Goal: Entertainment & Leisure: Consume media (video, audio)

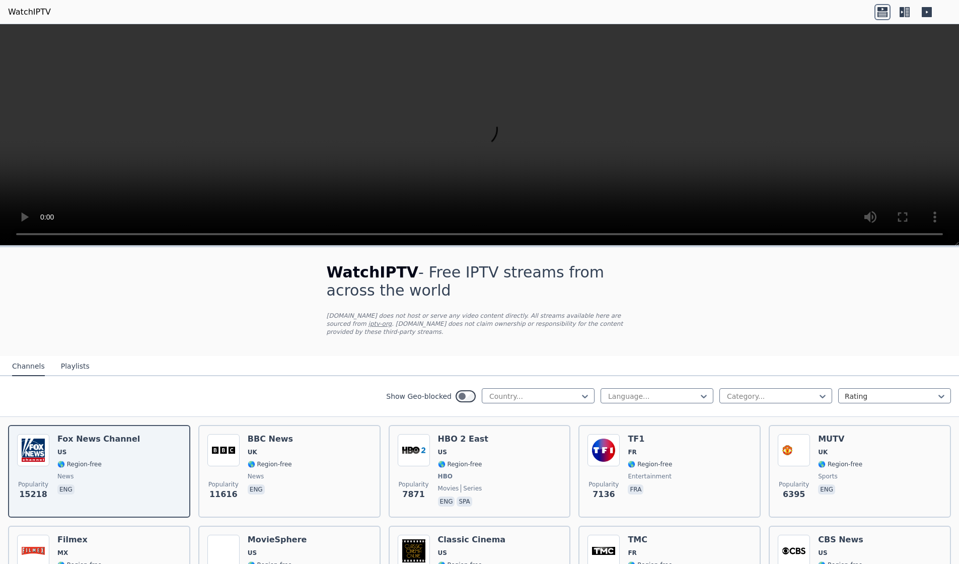
scroll to position [161, 0]
click at [580, 391] on icon at bounding box center [585, 396] width 10 height 10
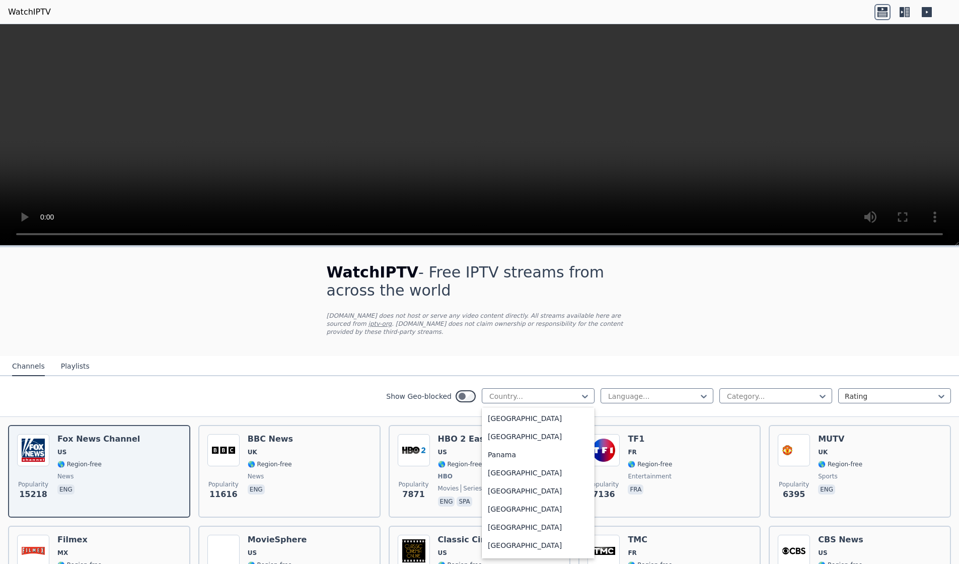
scroll to position [2434, 0]
click at [520, 294] on div "[GEOGRAPHIC_DATA]" at bounding box center [538, 285] width 113 height 18
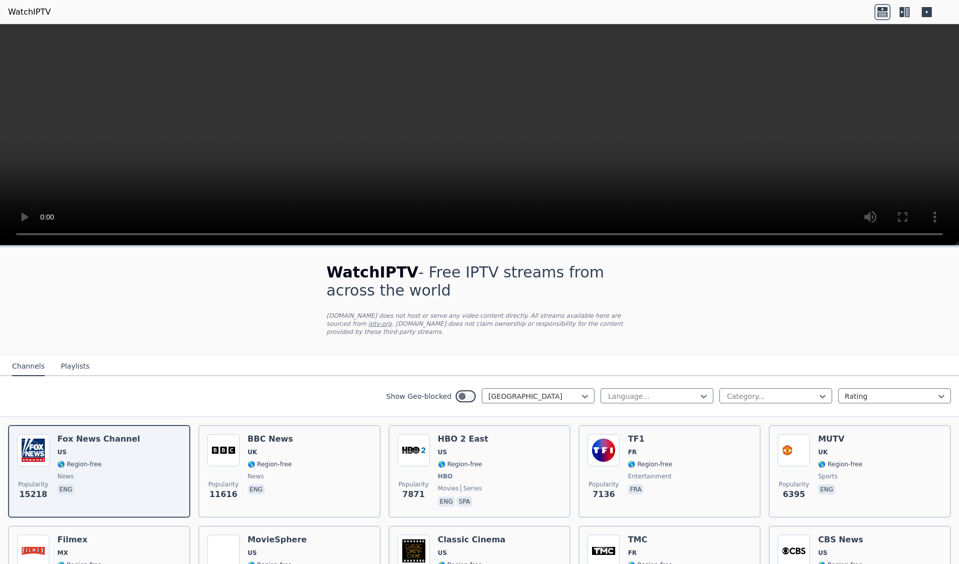
scroll to position [93, 0]
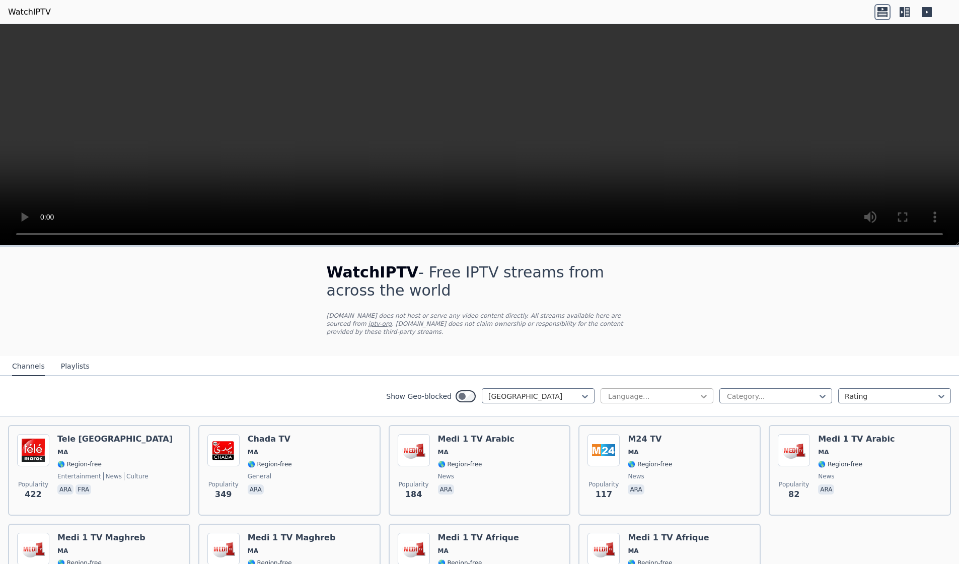
click at [702, 391] on icon at bounding box center [704, 396] width 10 height 10
click at [466, 356] on nav "Channels Playlists" at bounding box center [479, 366] width 959 height 20
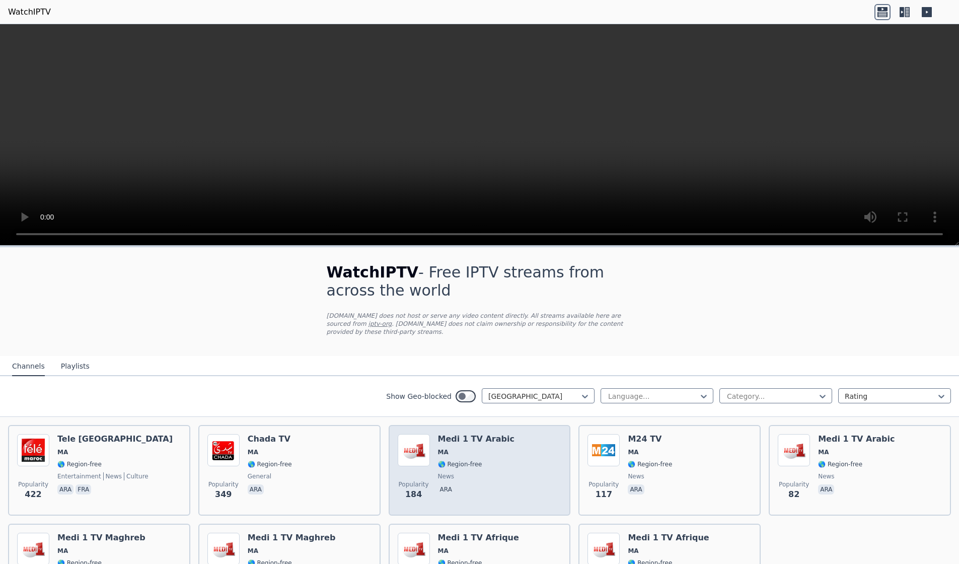
click at [433, 434] on div "Popularity 184 Medi 1 TV Arabic MA 🌎 Region-free news ara" at bounding box center [480, 470] width 164 height 72
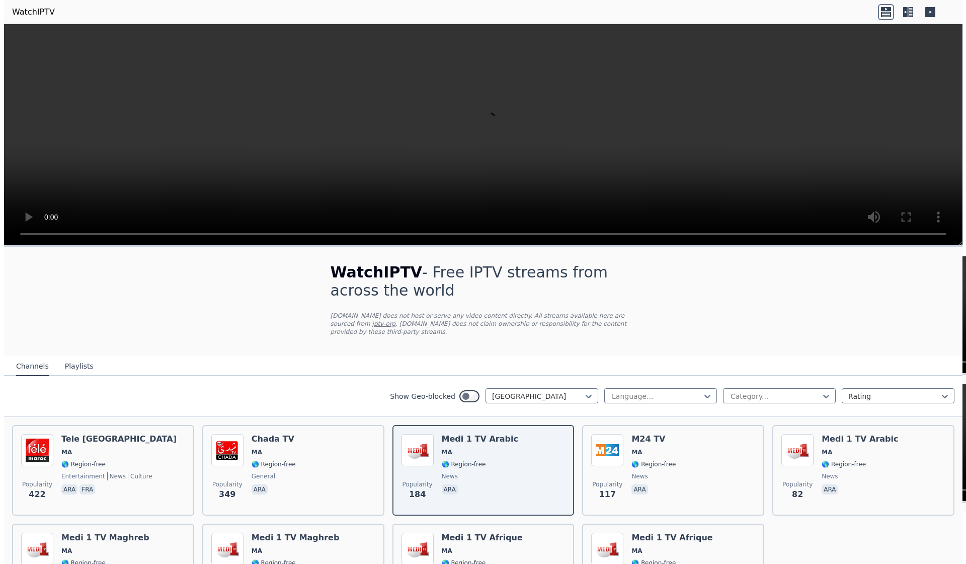
scroll to position [0, 0]
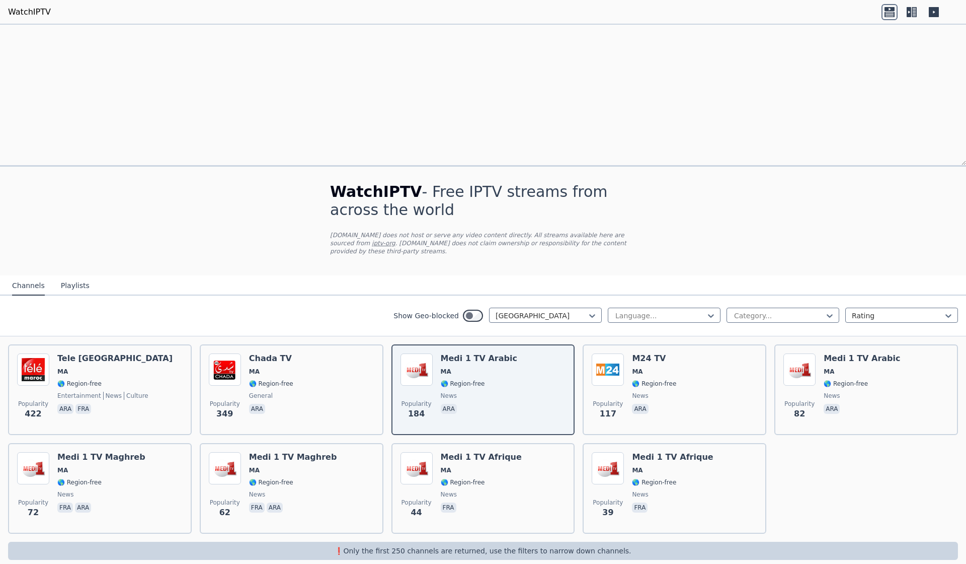
click at [70, 276] on button "Playlists" at bounding box center [75, 285] width 29 height 19
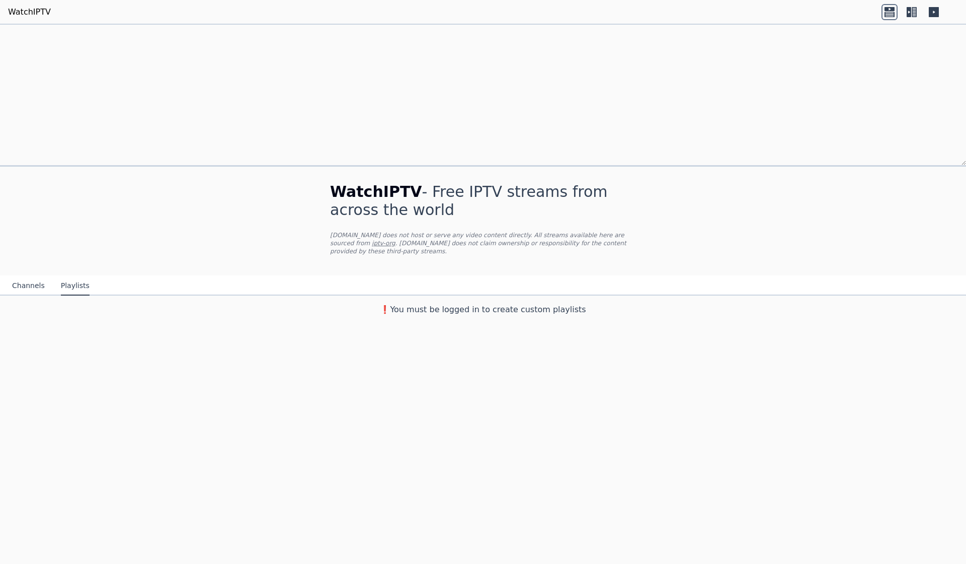
click at [20, 276] on button "Channels" at bounding box center [28, 285] width 33 height 19
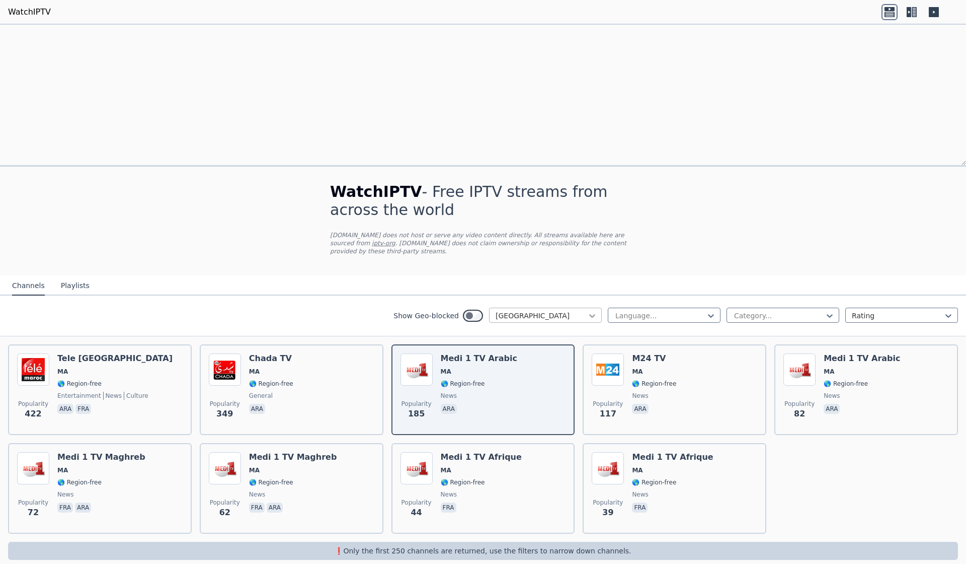
click at [596, 311] on icon at bounding box center [592, 316] width 10 height 10
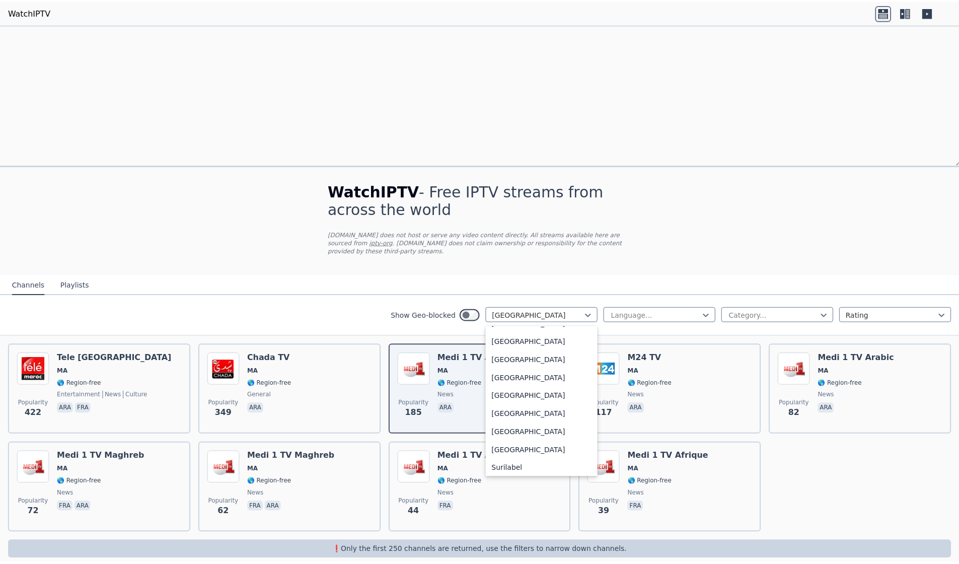
scroll to position [3188, 0]
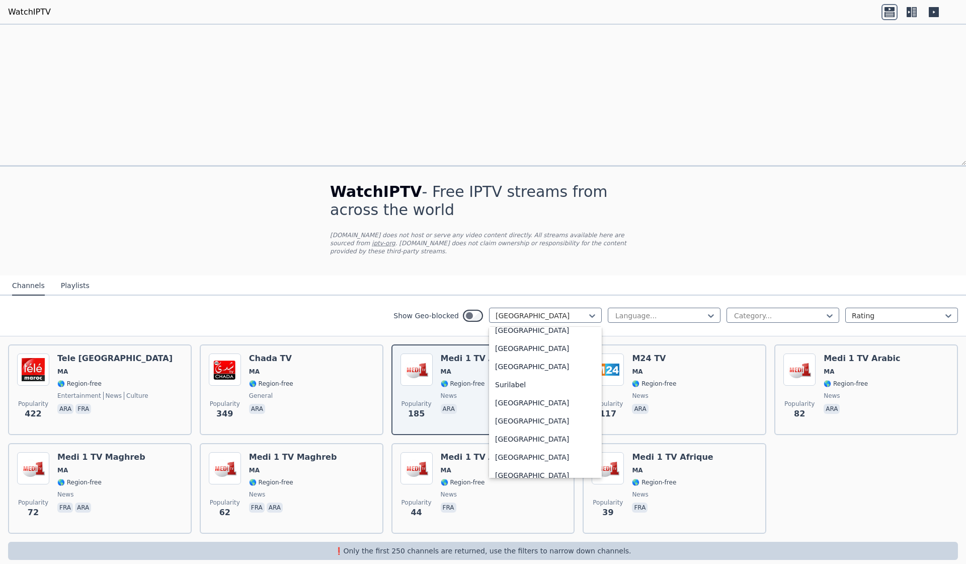
click at [532, 104] on div "[GEOGRAPHIC_DATA]" at bounding box center [545, 95] width 113 height 18
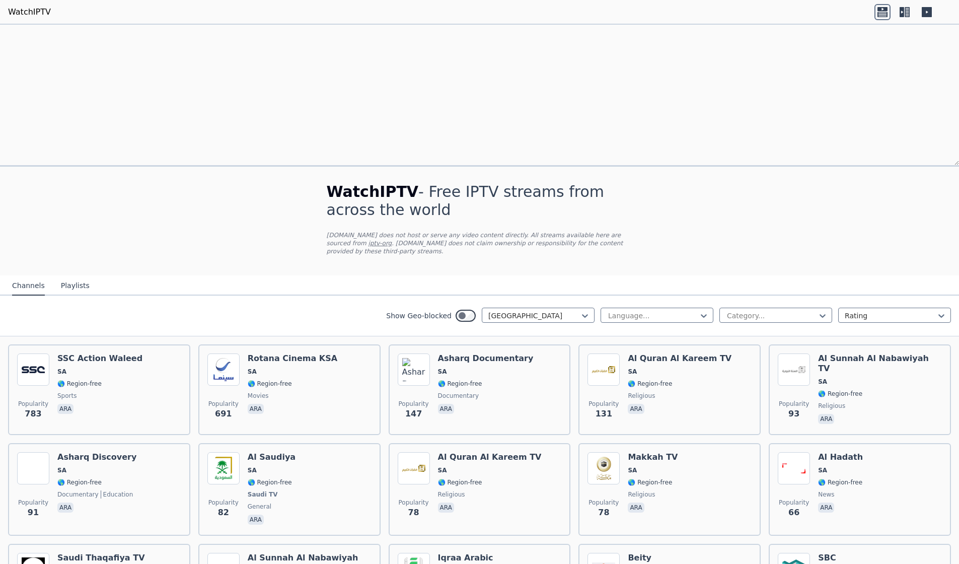
scroll to position [83, 0]
